Goal: Task Accomplishment & Management: Manage account settings

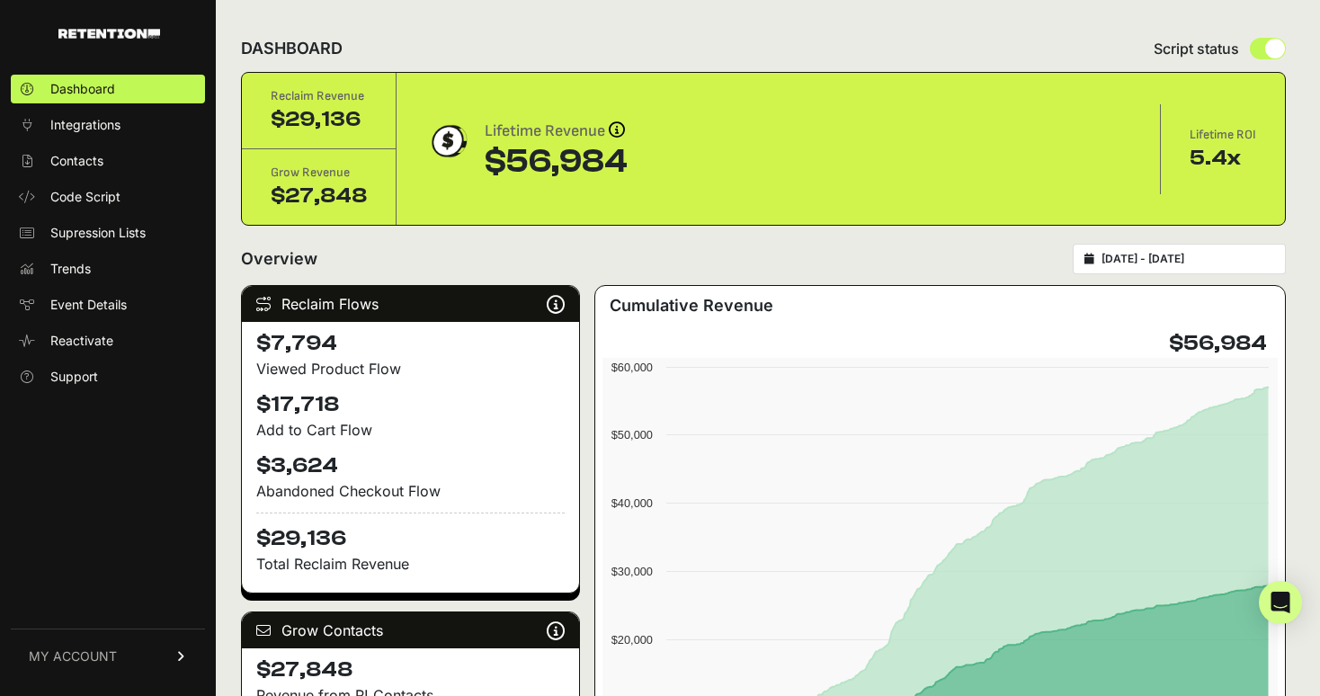
click at [1217, 158] on div "5.4x" at bounding box center [1222, 158] width 67 height 29
click at [1258, 53] on input "radio" at bounding box center [1267, 49] width 36 height 22
radio input "true"
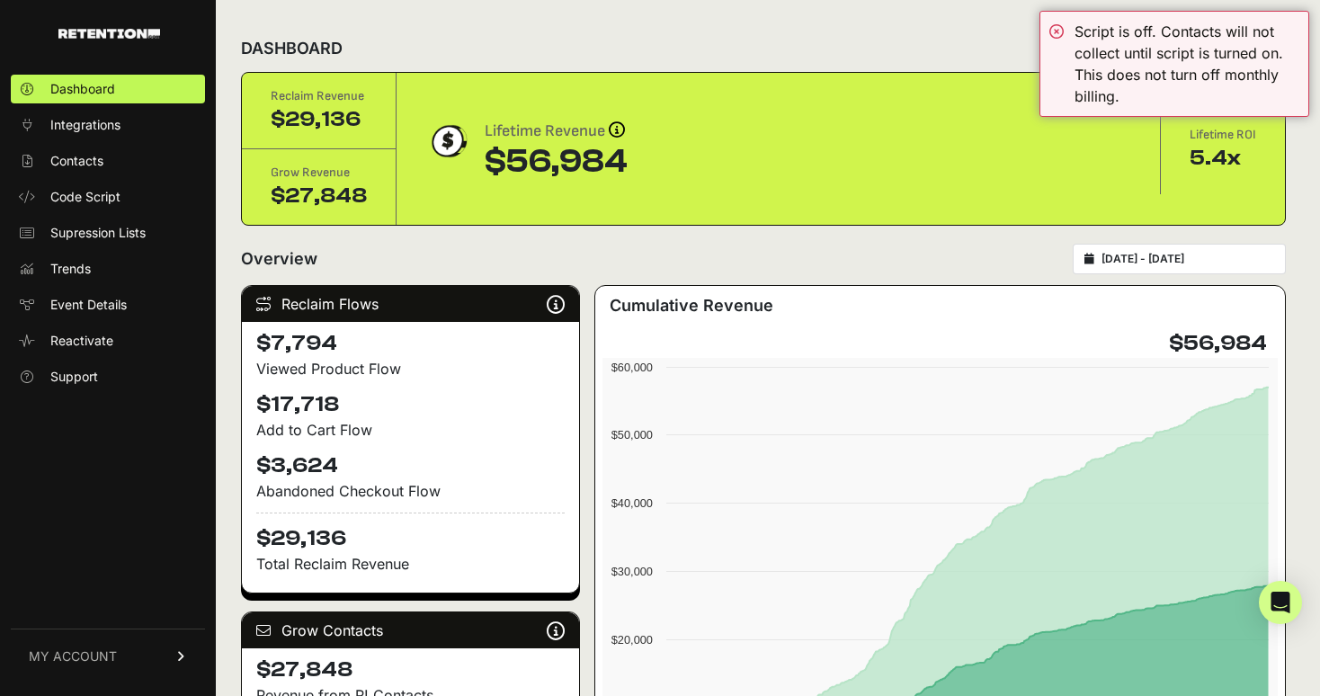
click at [982, 35] on div "DASHBOARD Script status" at bounding box center [763, 48] width 1044 height 47
click at [1053, 29] on div "Script is off. Contacts will not collect until script is turned on. This does n…" at bounding box center [1174, 64] width 270 height 106
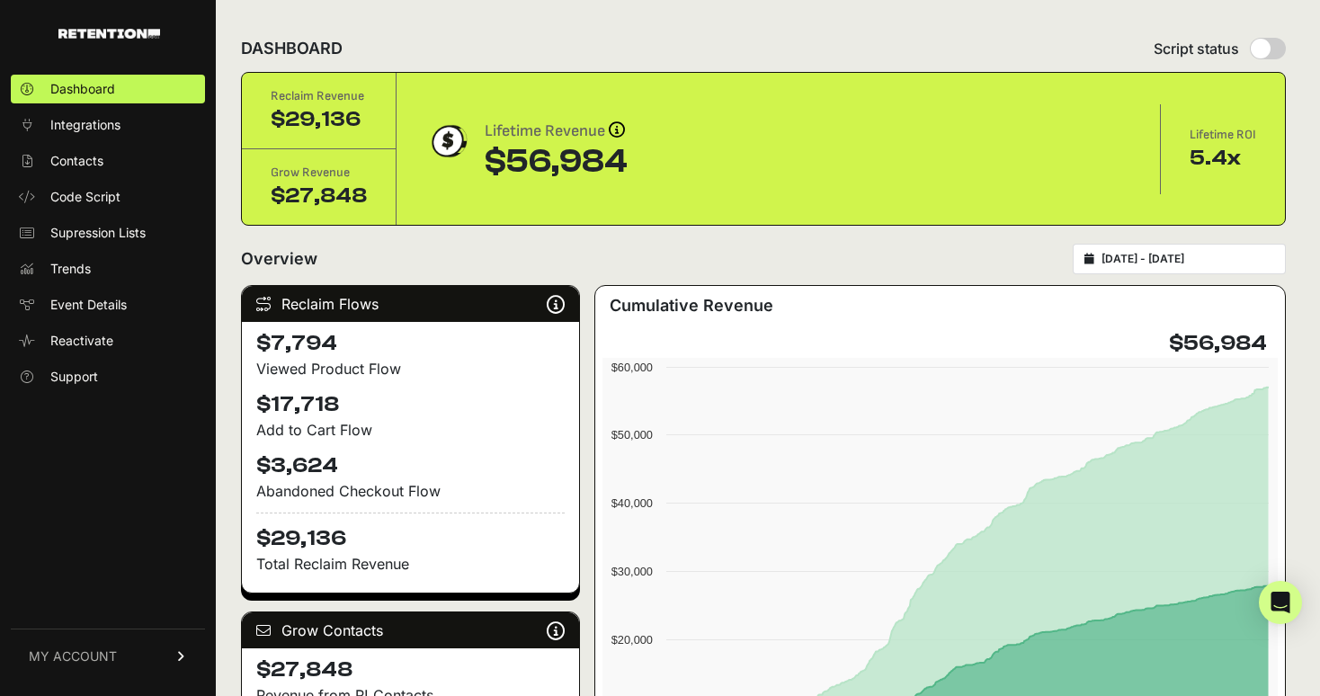
click at [1281, 55] on input "radio" at bounding box center [1267, 49] width 36 height 22
radio input "true"
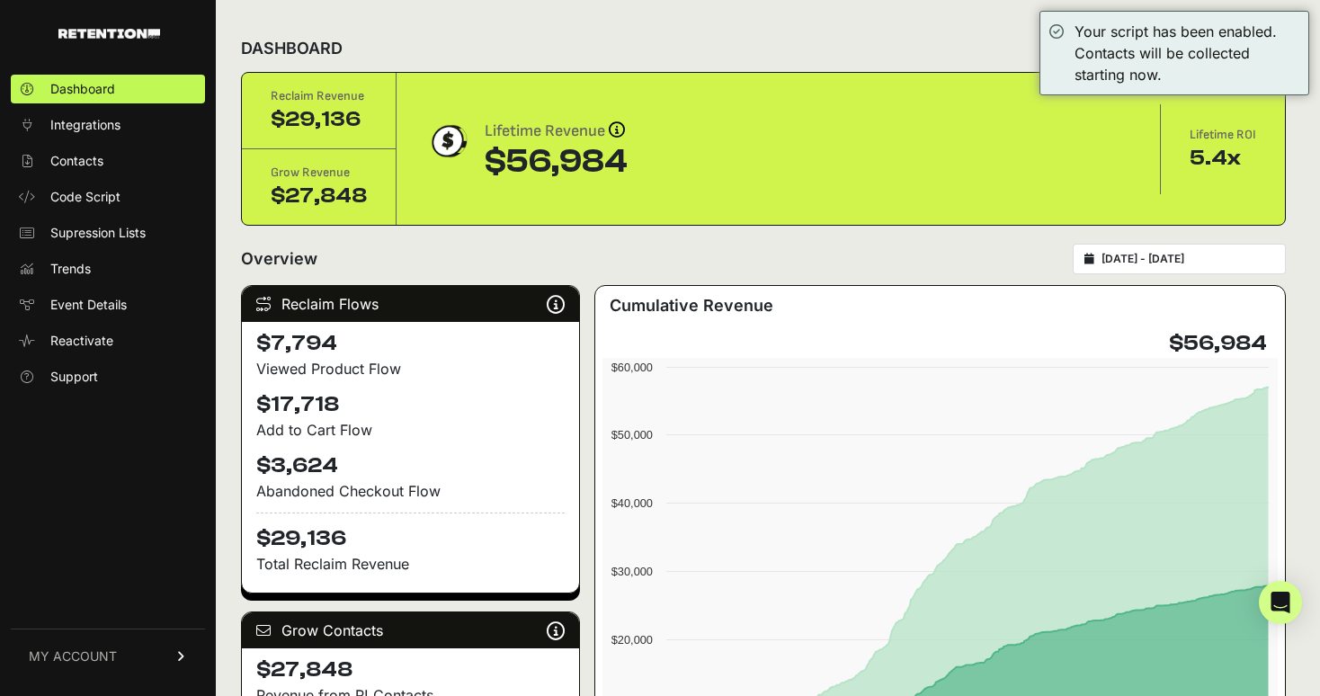
click at [893, 50] on div "DASHBOARD Script status" at bounding box center [763, 48] width 1044 height 47
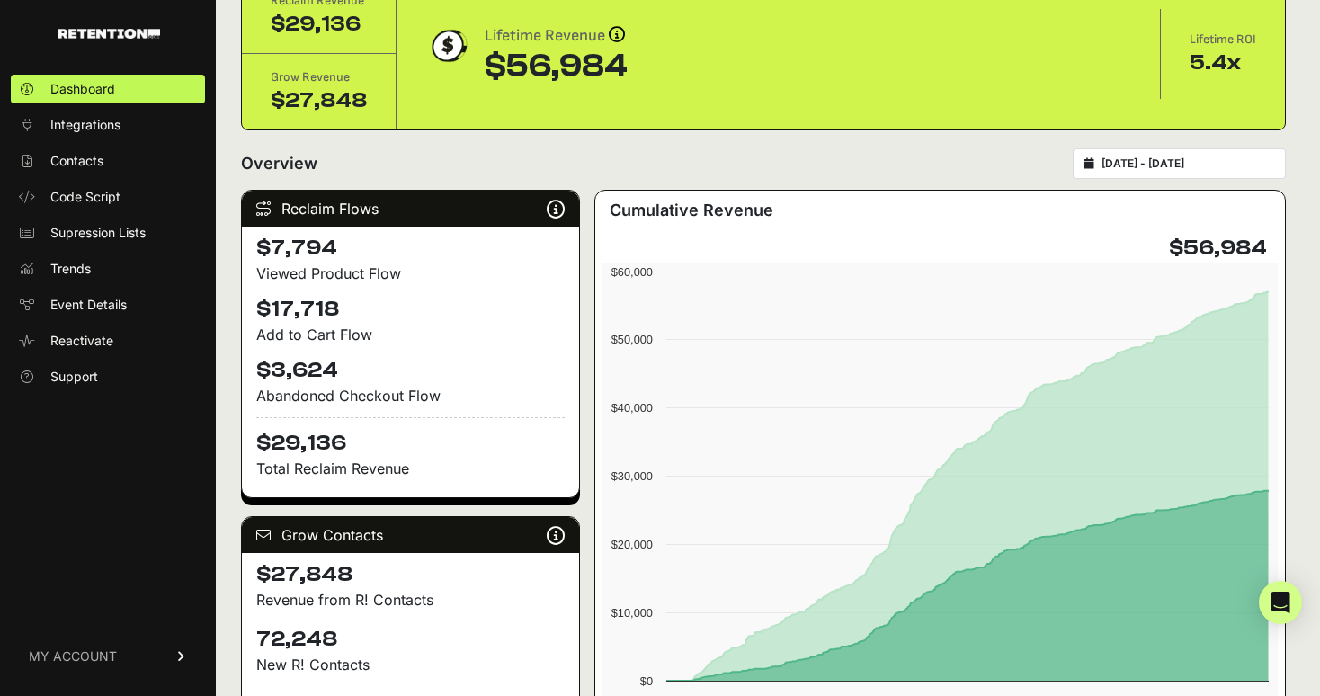
scroll to position [96, 0]
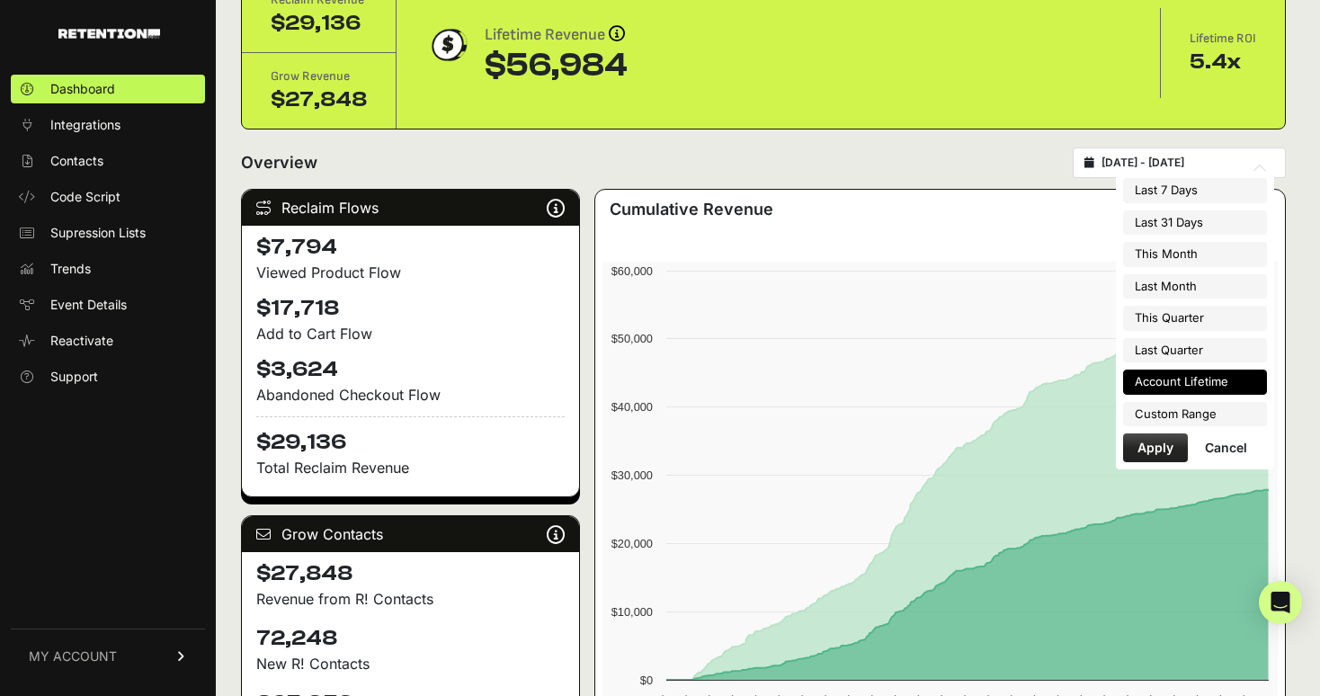
click at [1178, 166] on input "[DATE] - [DATE]" at bounding box center [1187, 163] width 173 height 14
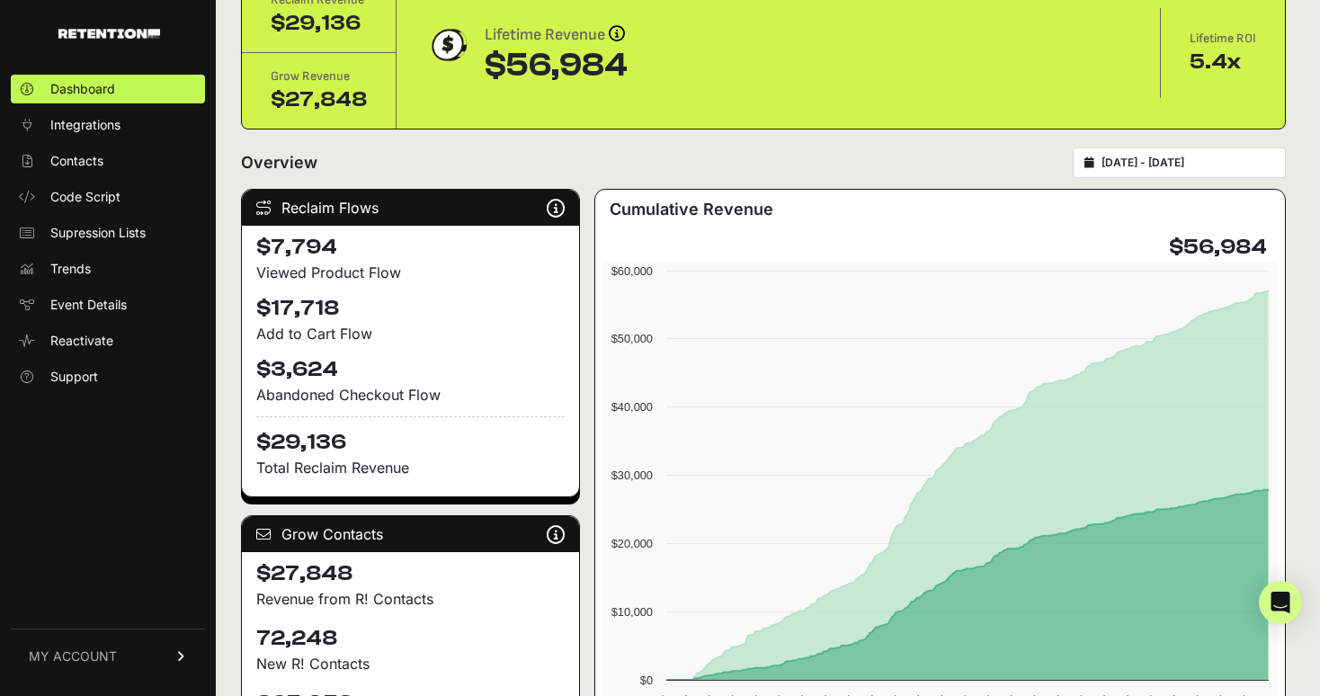
click at [942, 120] on div "Reclaim Revenue $29,136 Grow Revenue $27,848 Lifetime Revenue Revenue attributi…" at bounding box center [763, 53] width 1043 height 152
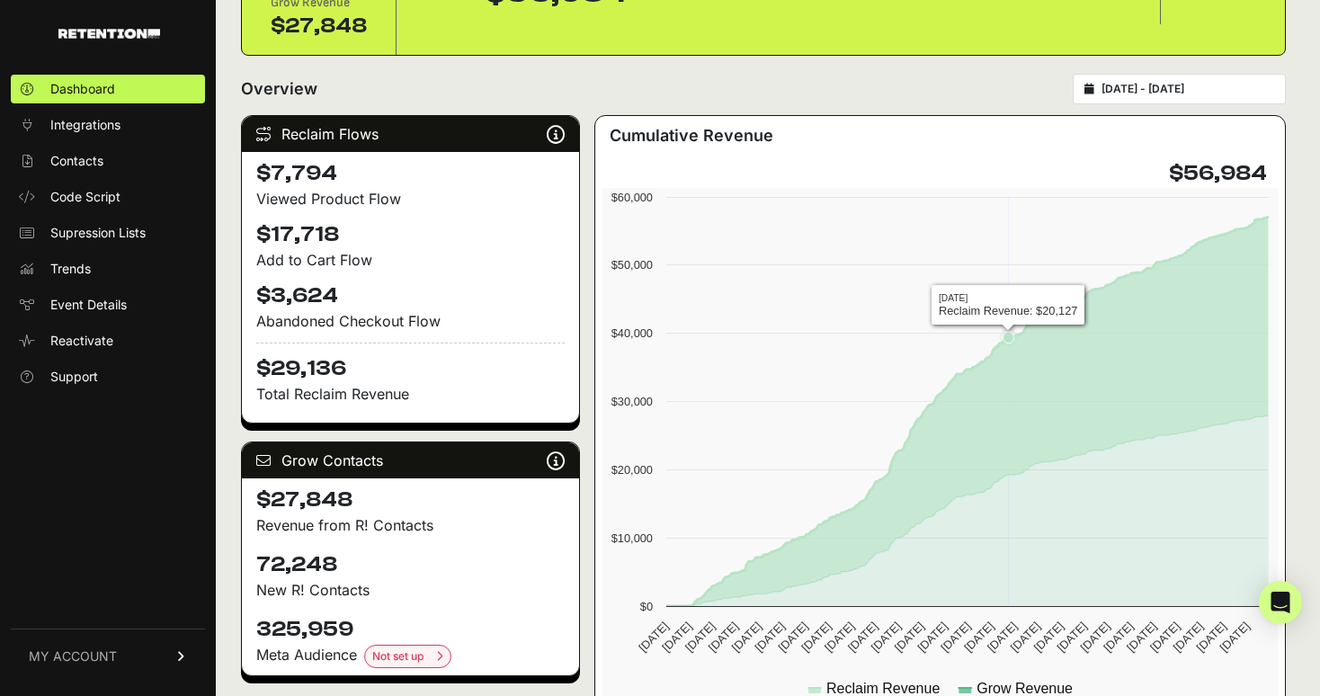
scroll to position [172, 0]
